Goal: Information Seeking & Learning: Learn about a topic

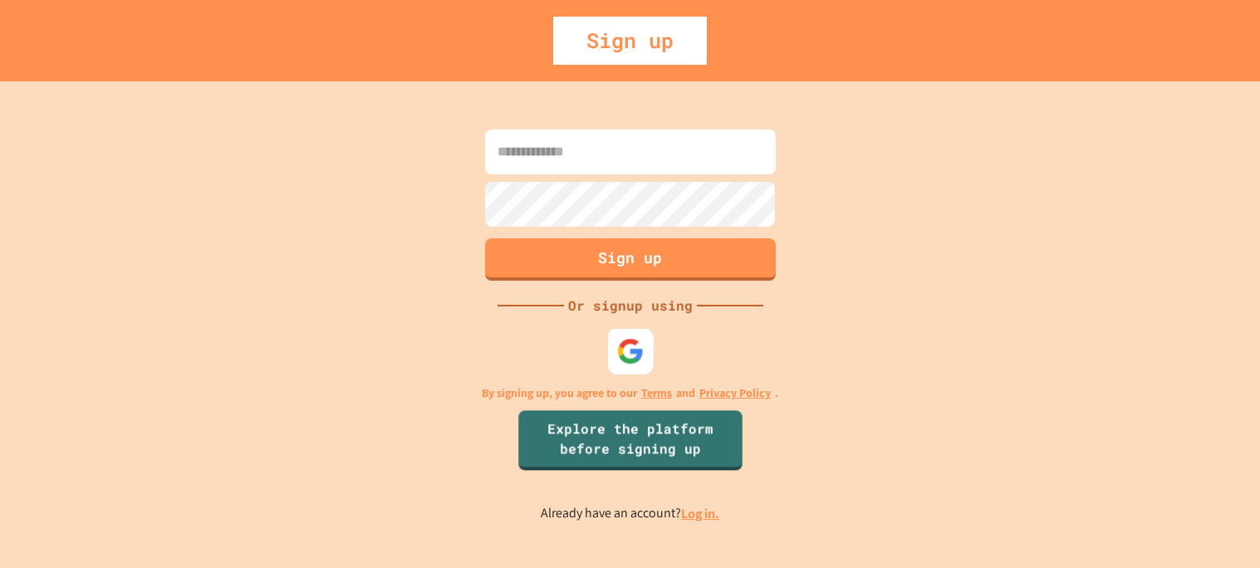
click at [642, 370] on div at bounding box center [630, 351] width 46 height 46
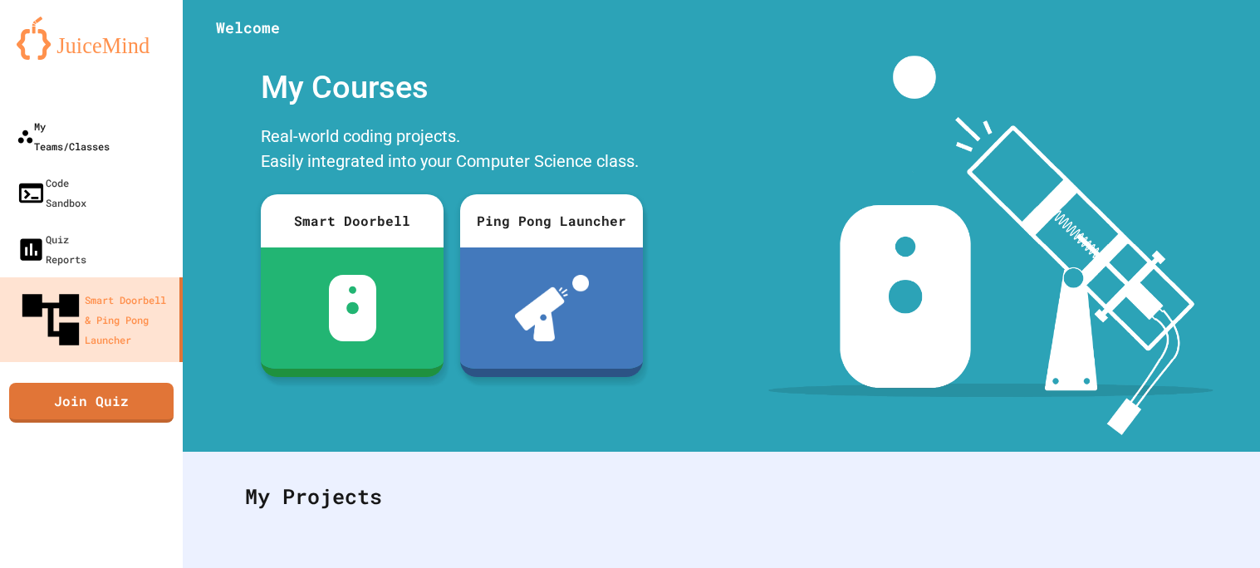
click at [83, 113] on link "My Teams/Classes" at bounding box center [91, 136] width 183 height 56
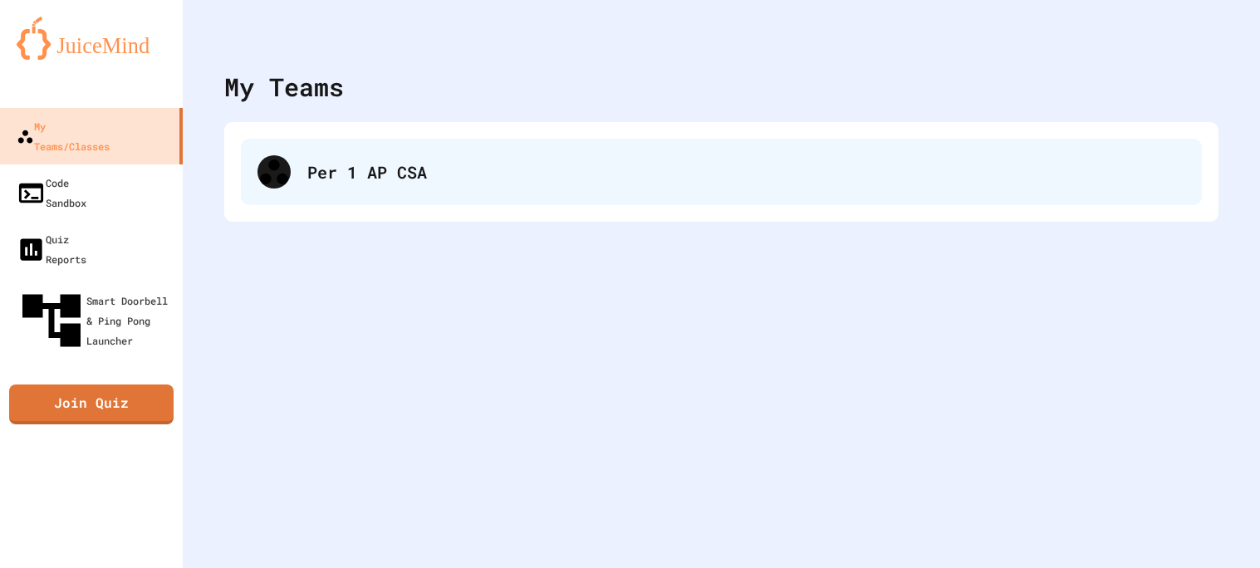
click at [472, 170] on div "Per 1 AP CSA" at bounding box center [746, 171] width 878 height 25
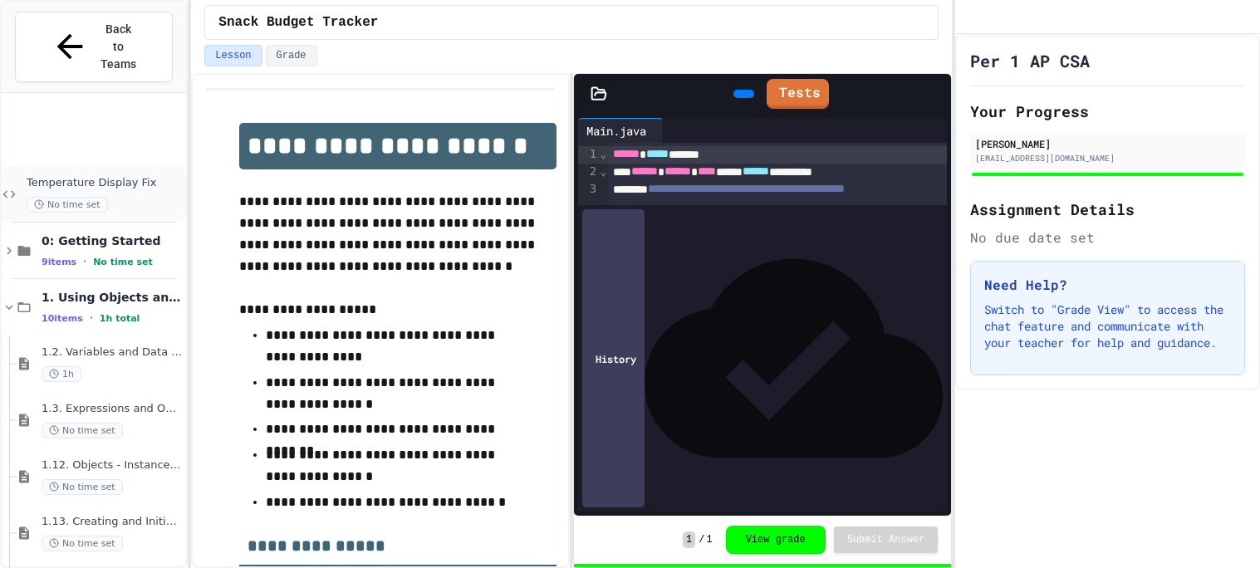
scroll to position [709, 0]
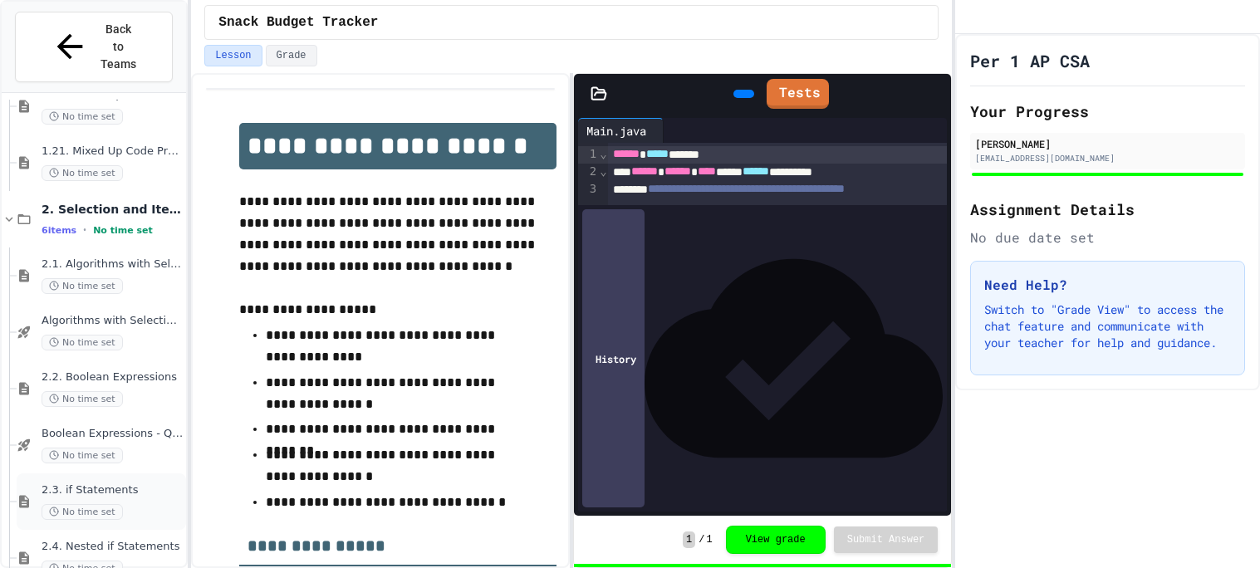
click at [174, 483] on div "2.3. if Statements No time set" at bounding box center [112, 501] width 141 height 37
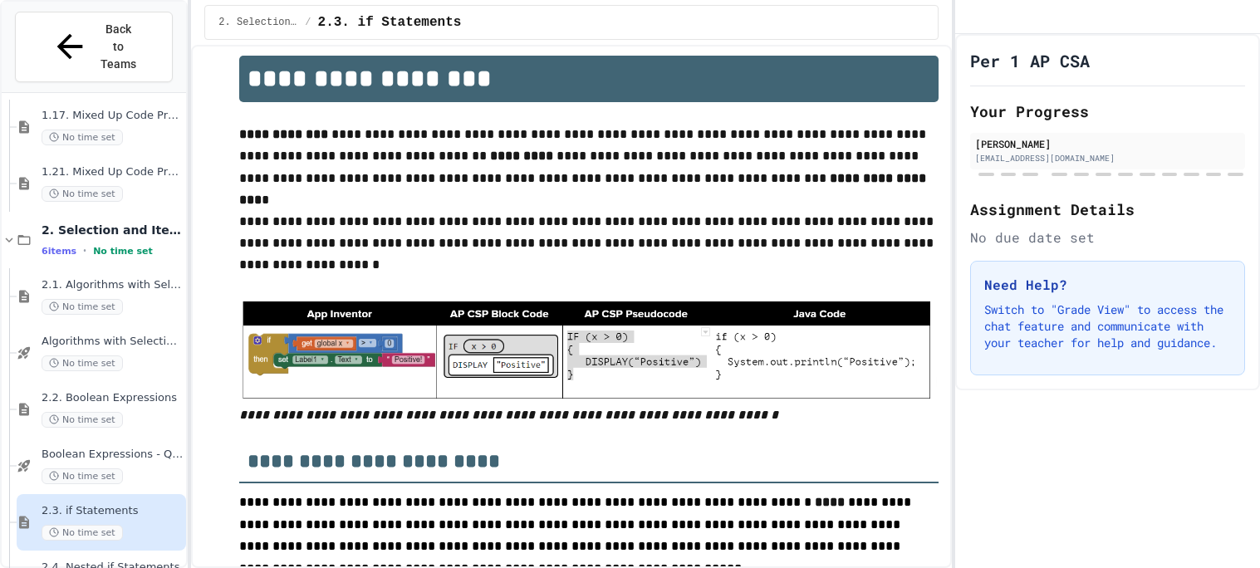
scroll to position [34, 0]
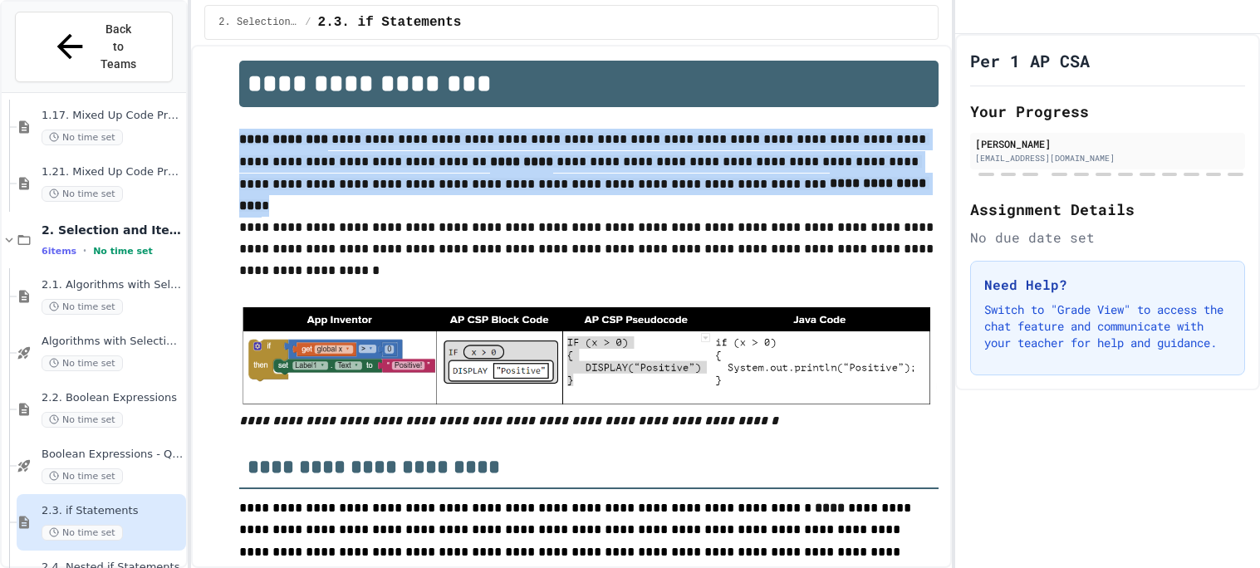
drag, startPoint x: 752, startPoint y: 182, endPoint x: 235, endPoint y: 144, distance: 518.8
copy p "**********"
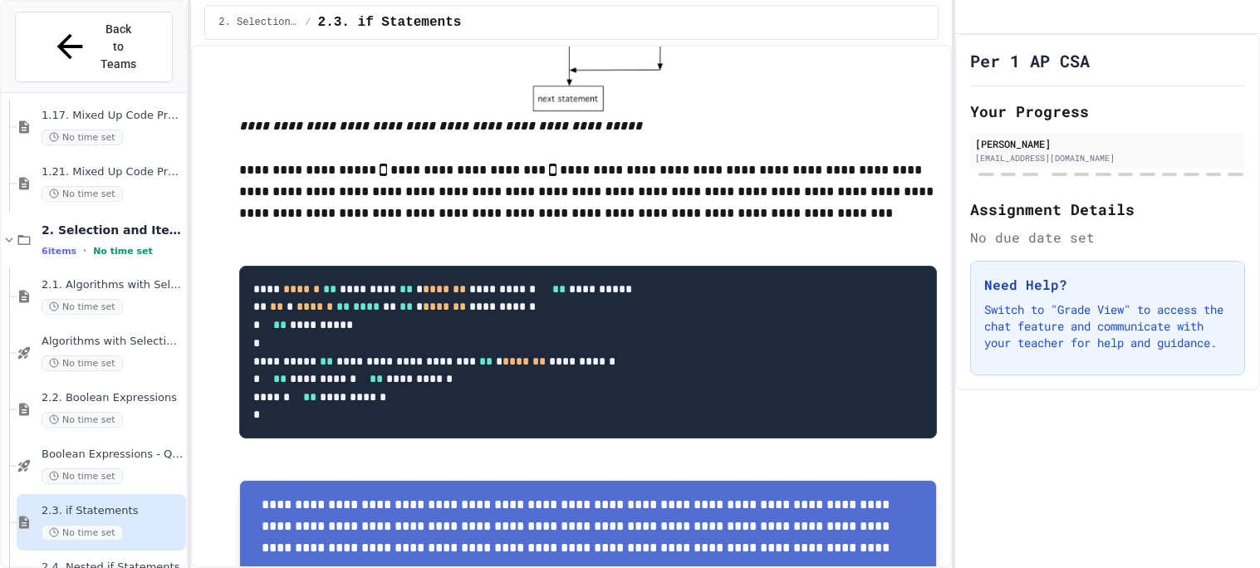
scroll to position [712, 0]
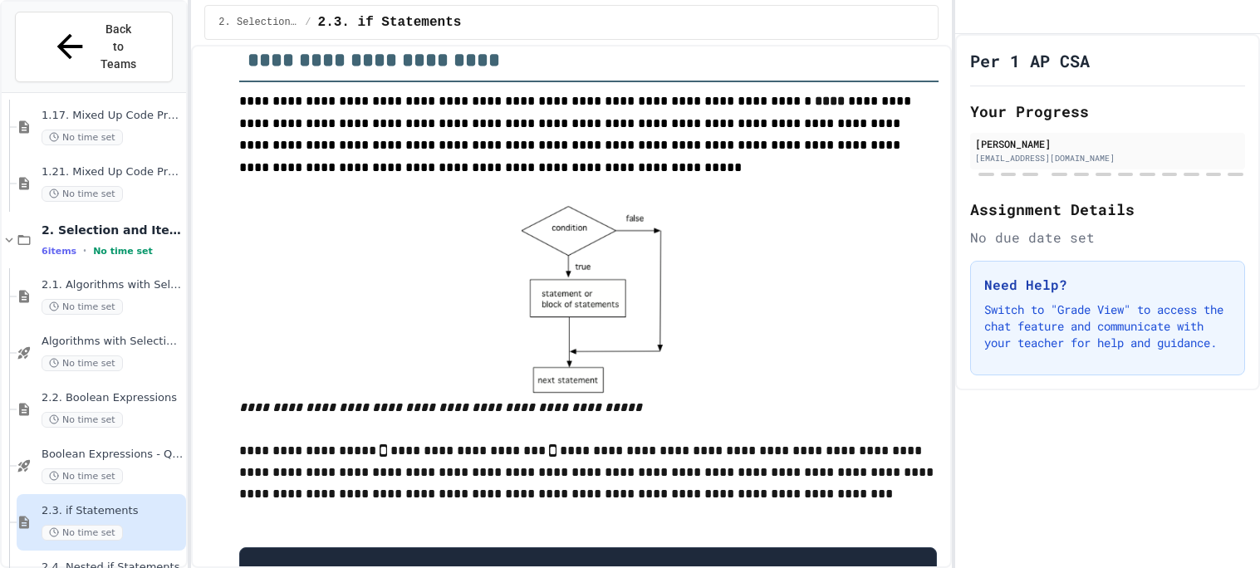
scroll to position [403, 0]
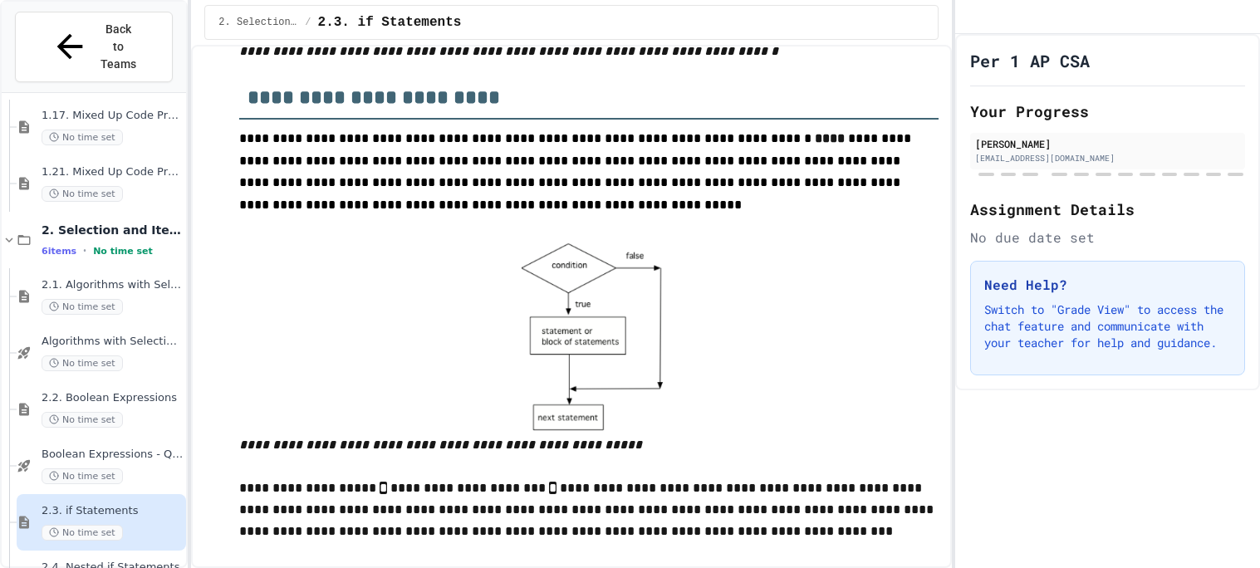
click at [634, 291] on img at bounding box center [588, 336] width 174 height 196
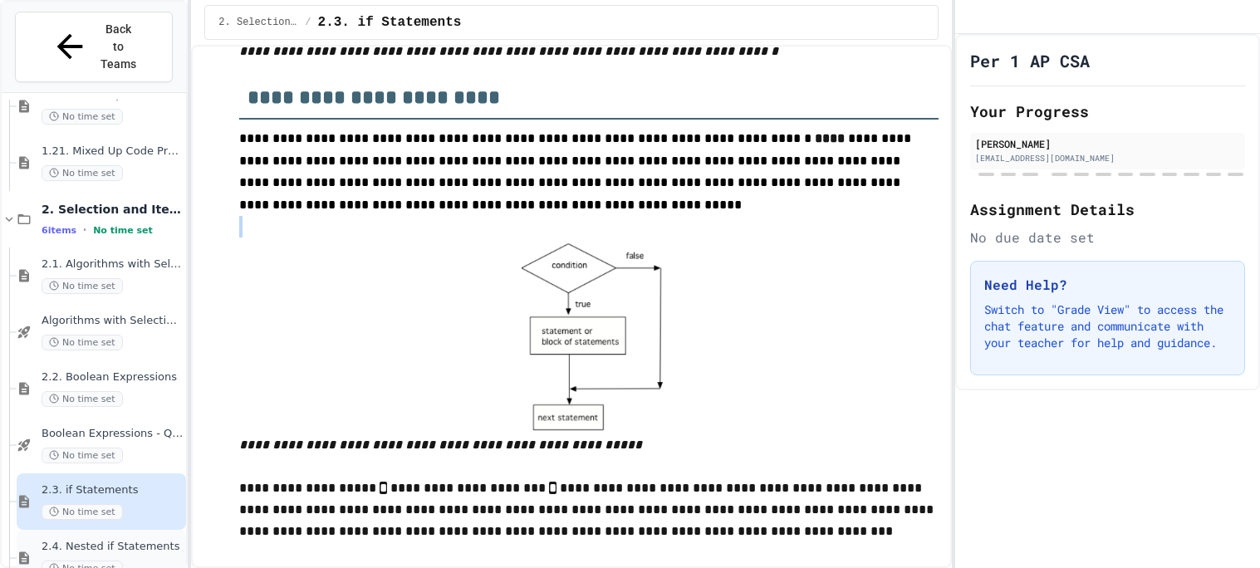
click at [142, 540] on div "2.4. Nested if Statements No time set" at bounding box center [112, 558] width 141 height 37
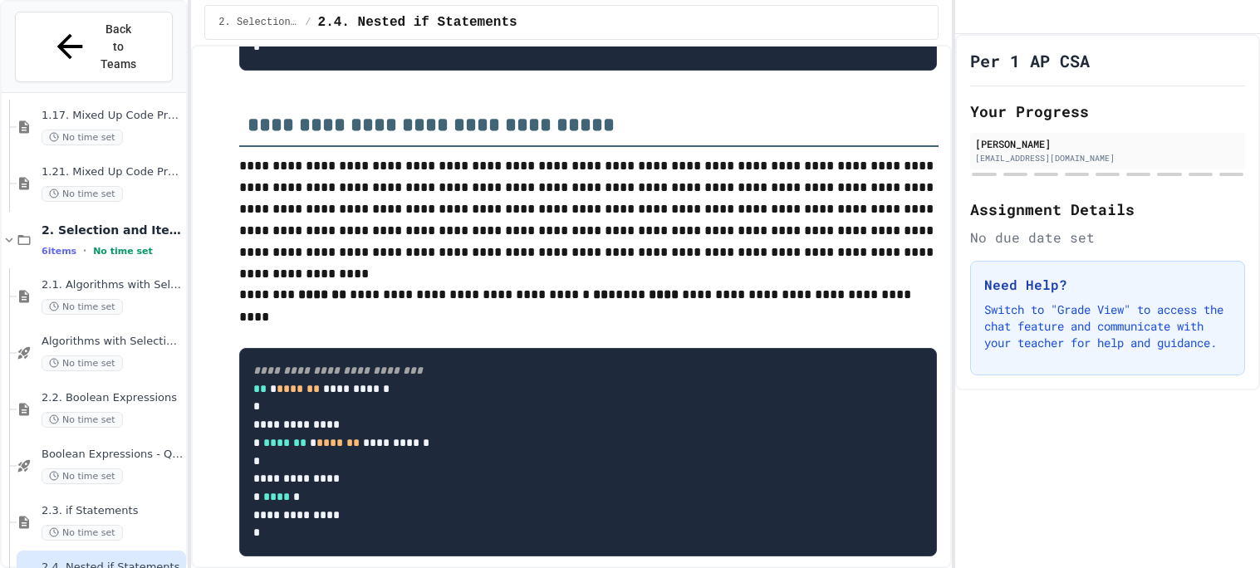
scroll to position [351, 0]
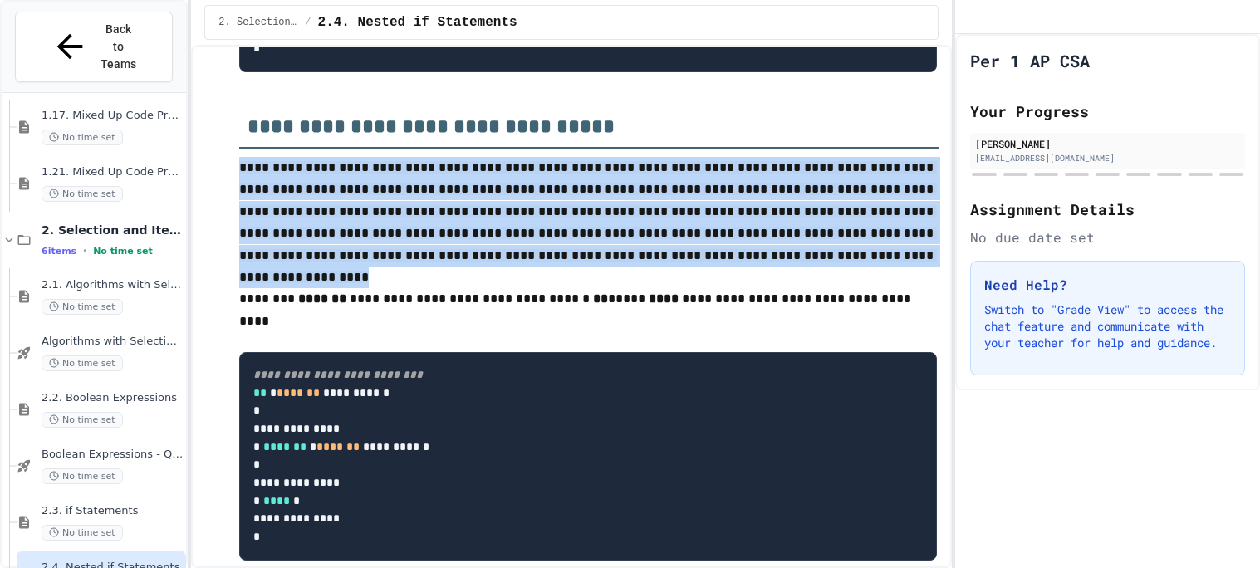
drag, startPoint x: 230, startPoint y: 167, endPoint x: 798, endPoint y: 266, distance: 576.6
copy span "**********"
click at [625, 169] on span "**********" at bounding box center [588, 222] width 698 height 122
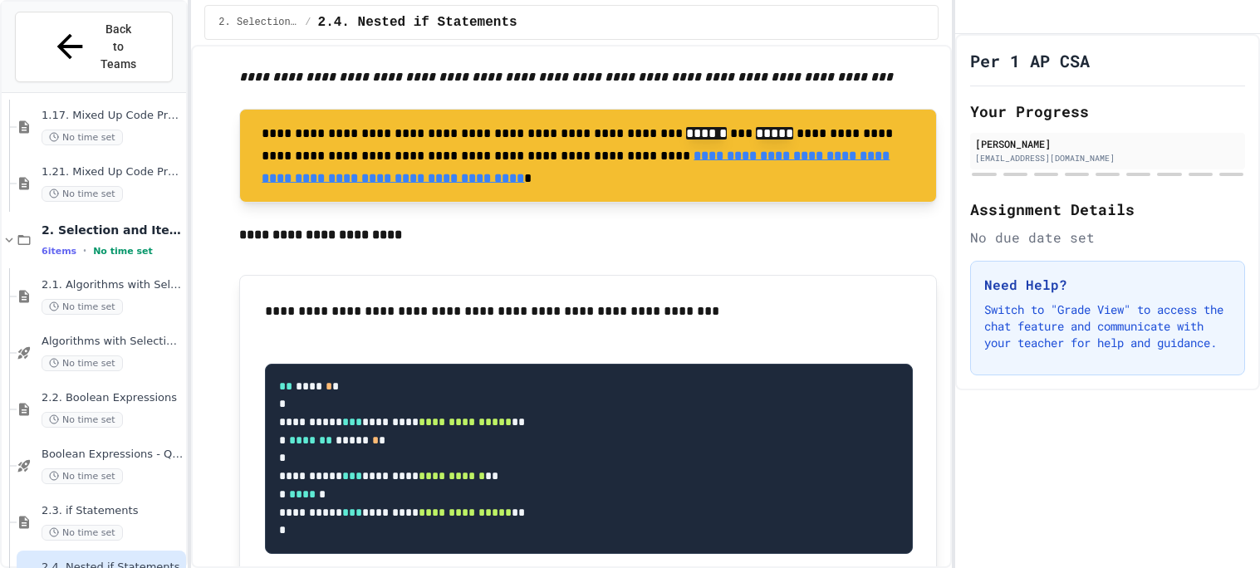
scroll to position [2163, 0]
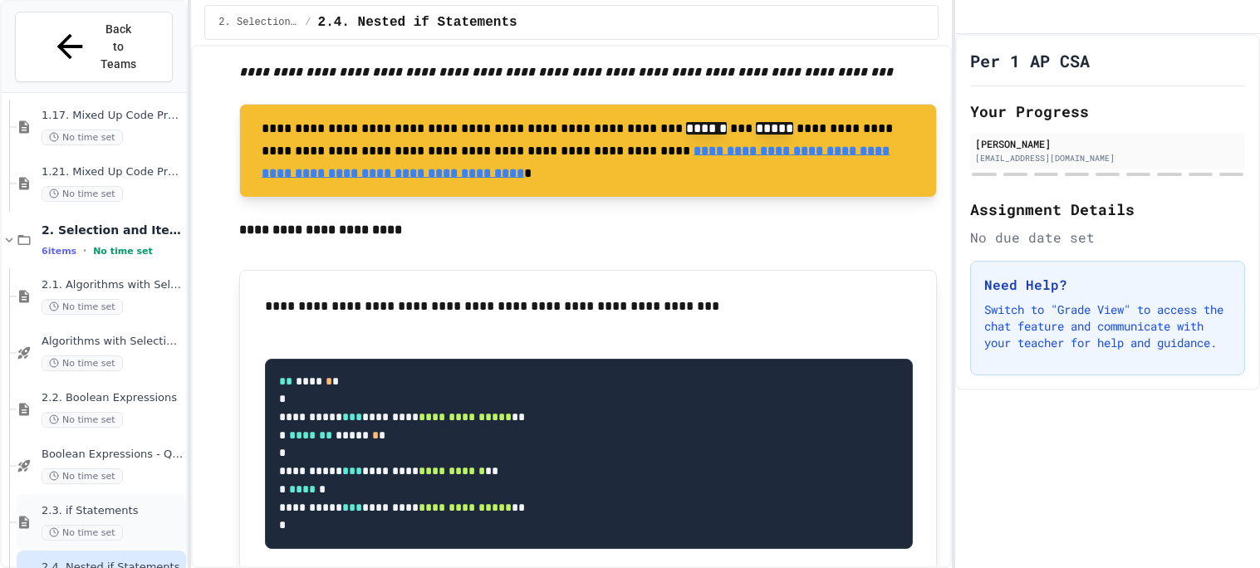
click at [145, 504] on span "2.3. if Statements" at bounding box center [112, 511] width 141 height 14
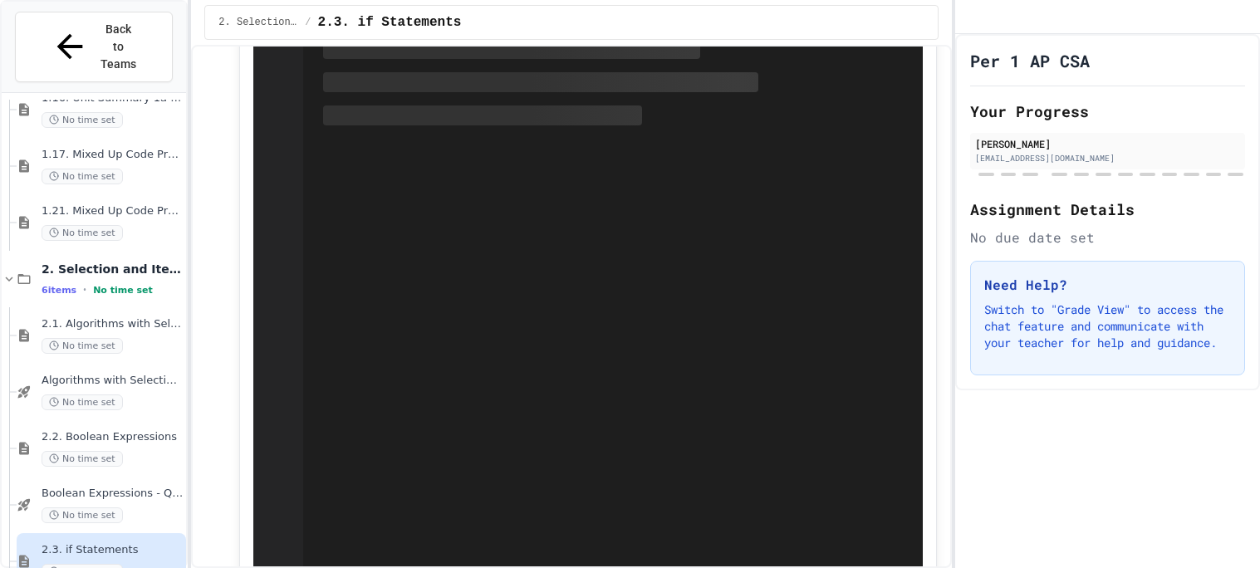
scroll to position [1563, 0]
